Goal: Find specific fact: Find specific fact

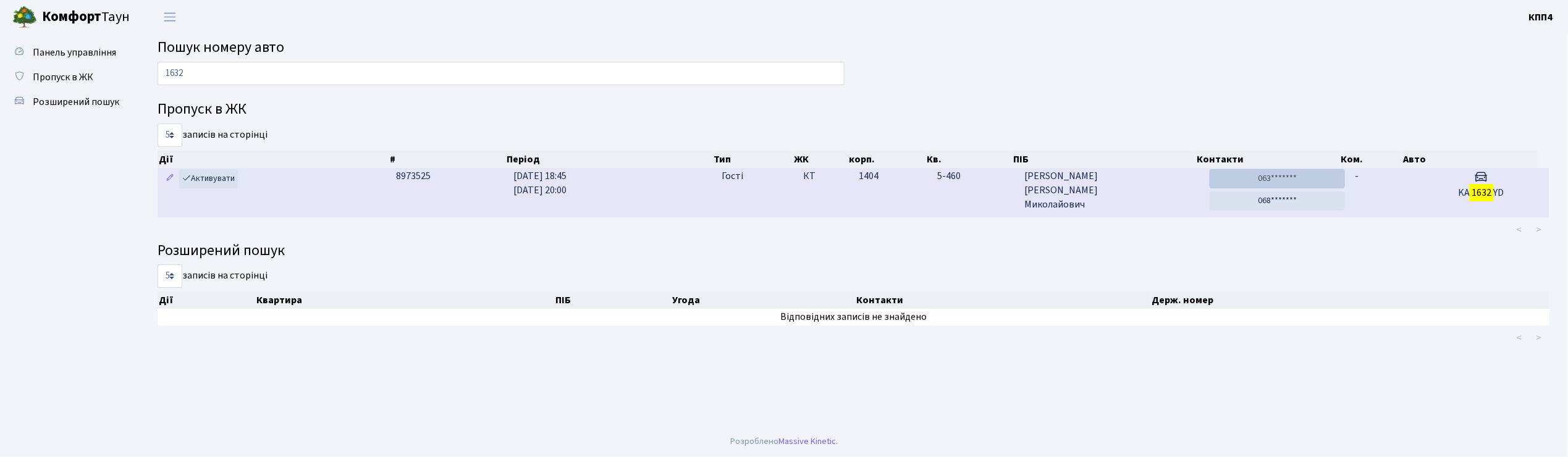
type input "1632"
click at [1269, 179] on link "063*******" at bounding box center [1277, 179] width 136 height 19
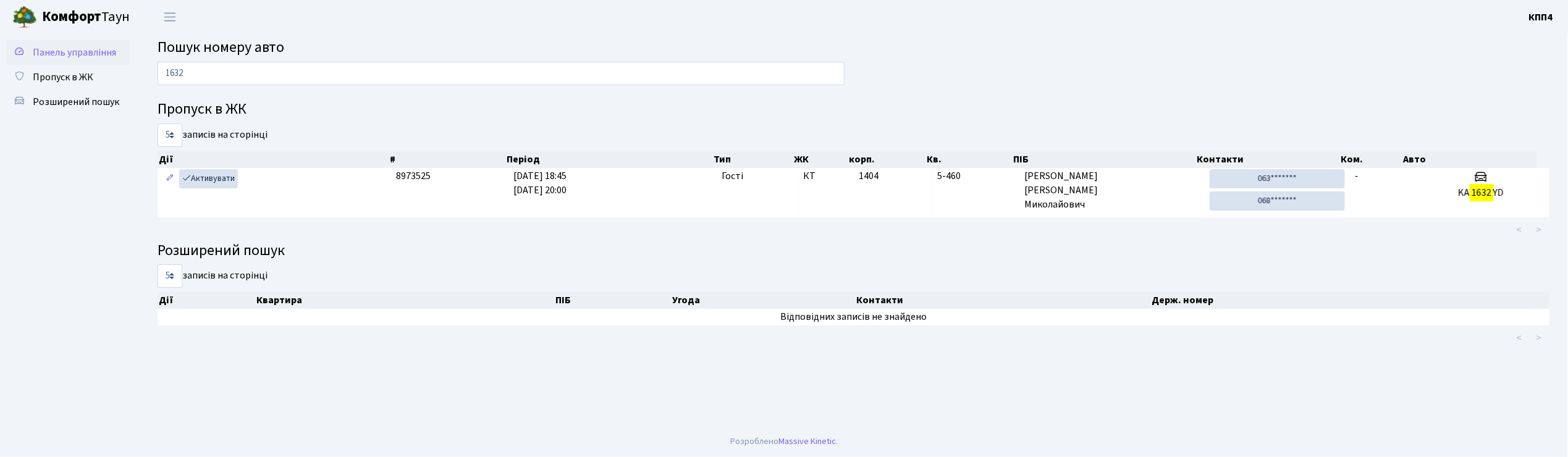
click at [92, 55] on span "Панель управління" at bounding box center [75, 52] width 84 height 14
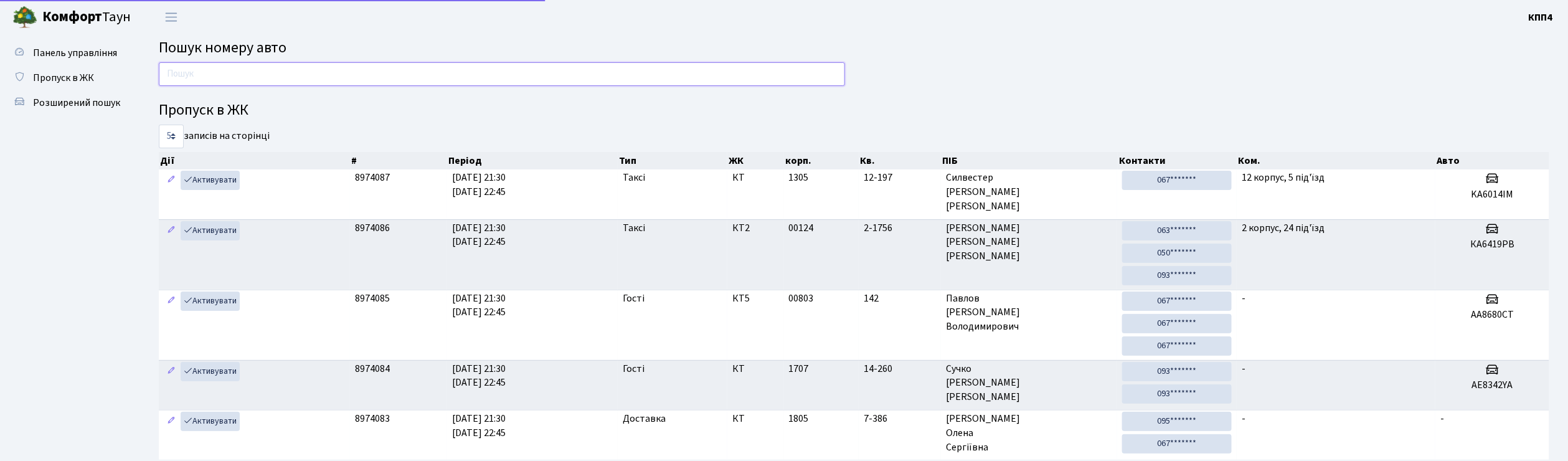
click at [197, 75] on input "text" at bounding box center [502, 74] width 686 height 24
